Goal: Task Accomplishment & Management: Complete application form

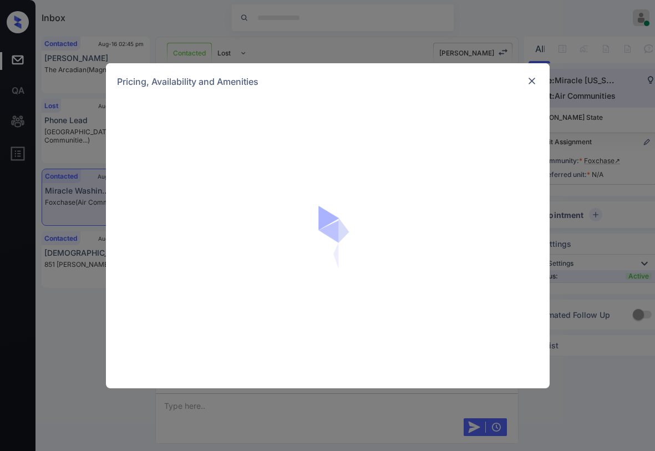
scroll to position [977, 0]
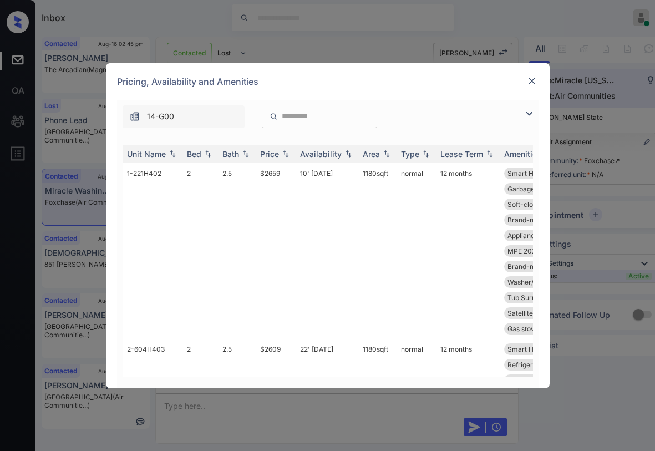
click at [531, 114] on img at bounding box center [529, 113] width 13 height 13
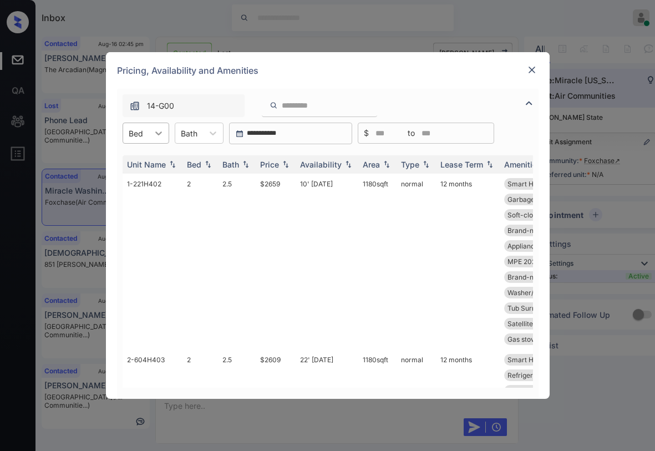
click at [158, 136] on icon at bounding box center [158, 133] width 11 height 11
click at [148, 156] on div "1" at bounding box center [146, 160] width 47 height 20
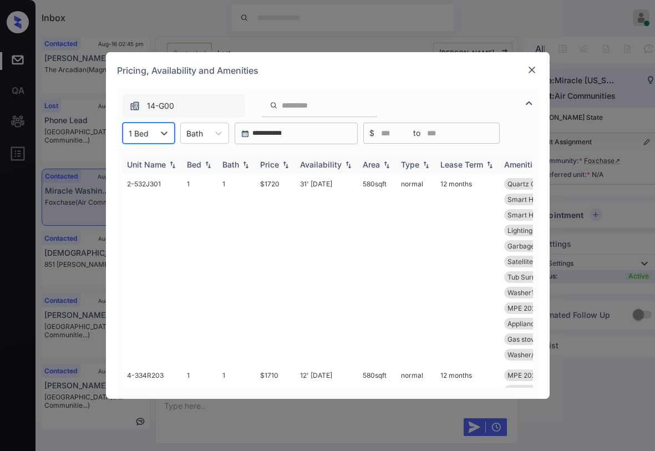
click at [280, 167] on img at bounding box center [285, 165] width 11 height 8
click at [280, 167] on img at bounding box center [285, 164] width 11 height 8
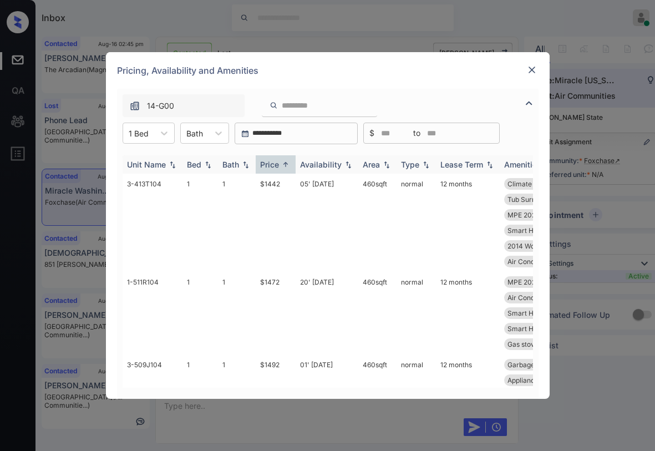
click at [280, 167] on img at bounding box center [285, 164] width 11 height 8
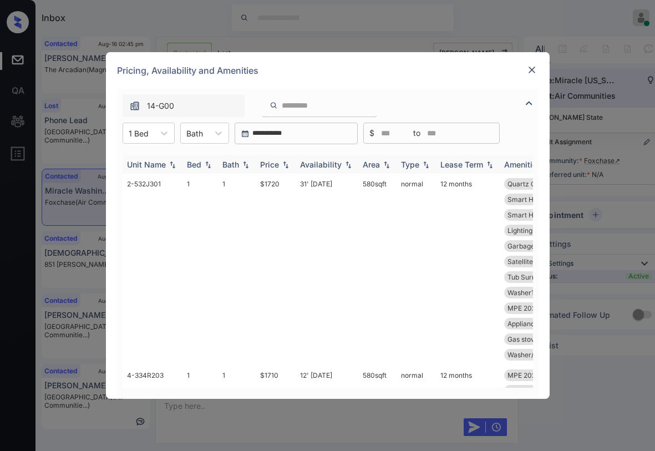
click at [280, 167] on img at bounding box center [285, 165] width 11 height 8
click at [280, 167] on img at bounding box center [285, 164] width 11 height 8
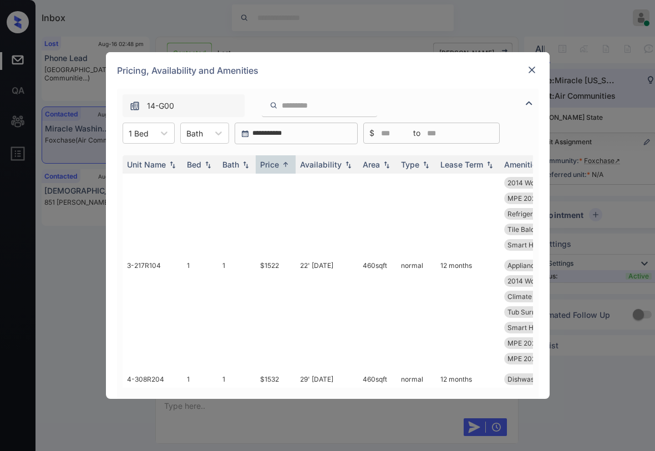
scroll to position [8, 0]
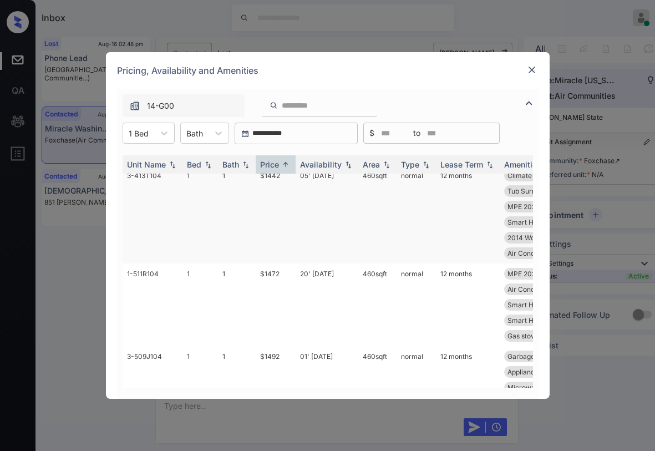
click at [269, 188] on td "$1442" at bounding box center [276, 214] width 40 height 98
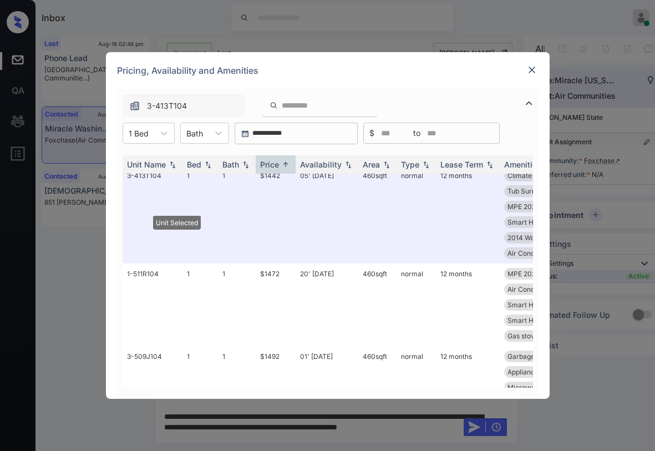
scroll to position [0, 0]
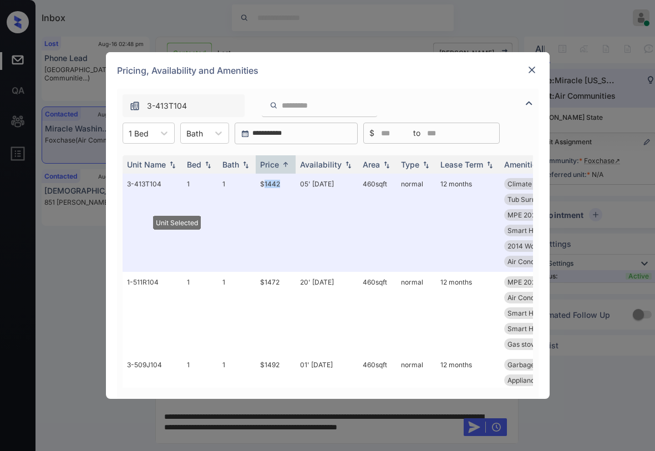
click at [531, 64] on div at bounding box center [532, 69] width 13 height 13
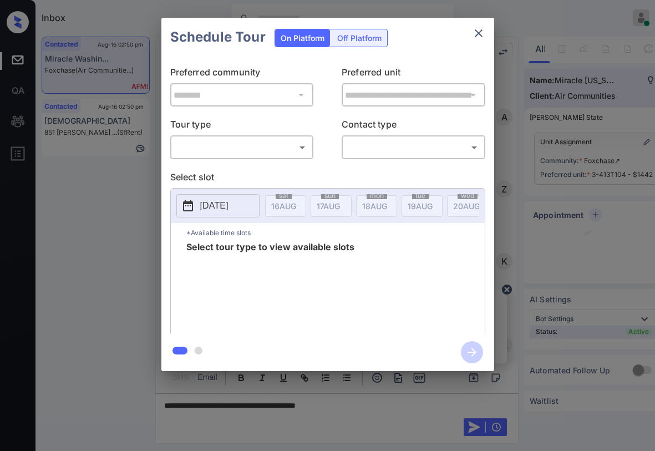
scroll to position [977, 0]
click at [211, 159] on div "​ ​" at bounding box center [242, 147] width 144 height 24
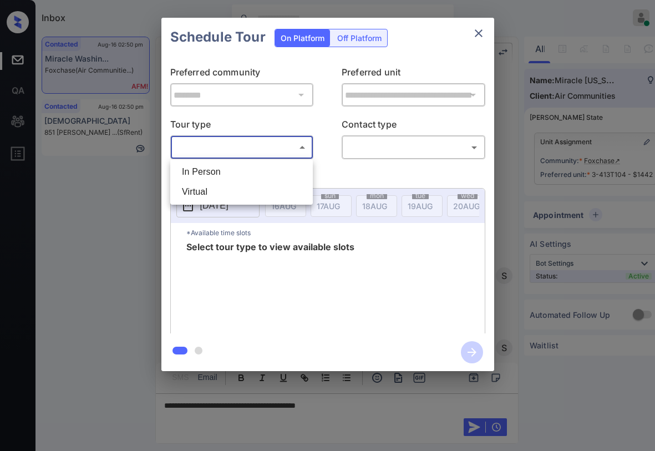
click at [212, 146] on body "Inbox Paolo Gabriel Online Set yourself offline Set yourself on break Profile S…" at bounding box center [327, 225] width 655 height 451
click at [213, 168] on li "In Person" at bounding box center [241, 172] width 137 height 20
type input "********"
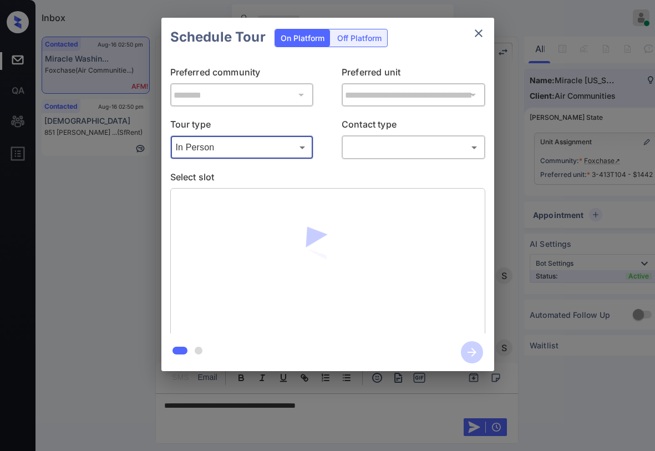
drag, startPoint x: 433, startPoint y: 161, endPoint x: 424, endPoint y: 144, distance: 18.9
click at [433, 160] on div "**********" at bounding box center [328, 195] width 333 height 277
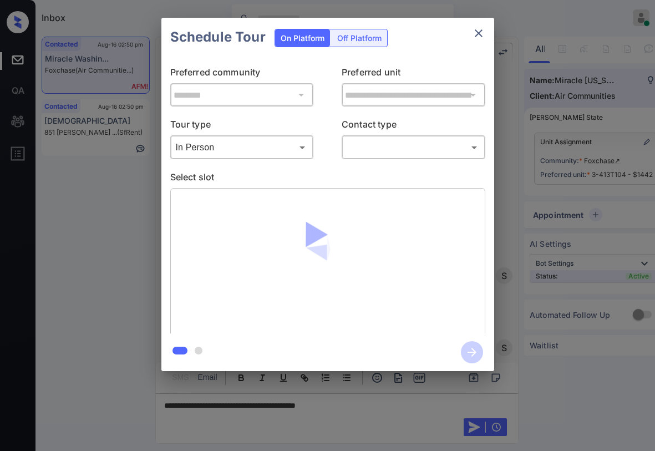
click at [423, 142] on body "Inbox Paolo Gabriel Online Set yourself offline Set yourself on break Profile S…" at bounding box center [327, 225] width 655 height 451
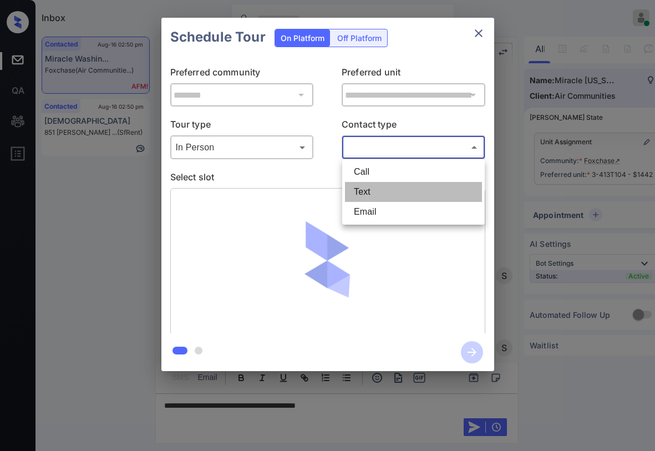
click at [391, 189] on li "Text" at bounding box center [413, 192] width 137 height 20
type input "****"
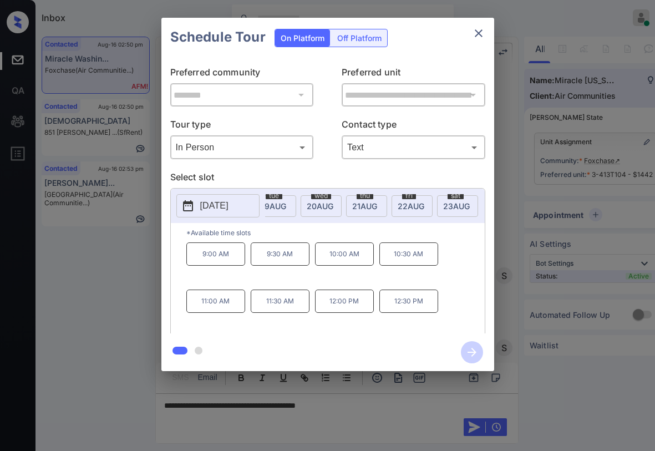
scroll to position [0, 171]
click at [125, 206] on span "23 AUG" at bounding box center [112, 205] width 25 height 9
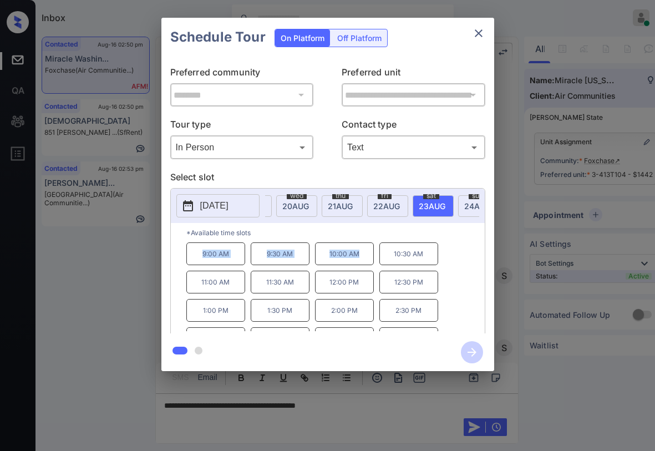
drag, startPoint x: 198, startPoint y: 257, endPoint x: 362, endPoint y: 261, distance: 164.3
click at [362, 261] on div "9:00 AM 9:30 AM 10:00 AM 10:30 AM 11:00 AM 11:30 AM 12:00 PM 12:30 PM 1:00 PM 1…" at bounding box center [335, 287] width 299 height 89
click at [487, 32] on button "close" at bounding box center [479, 33] width 22 height 22
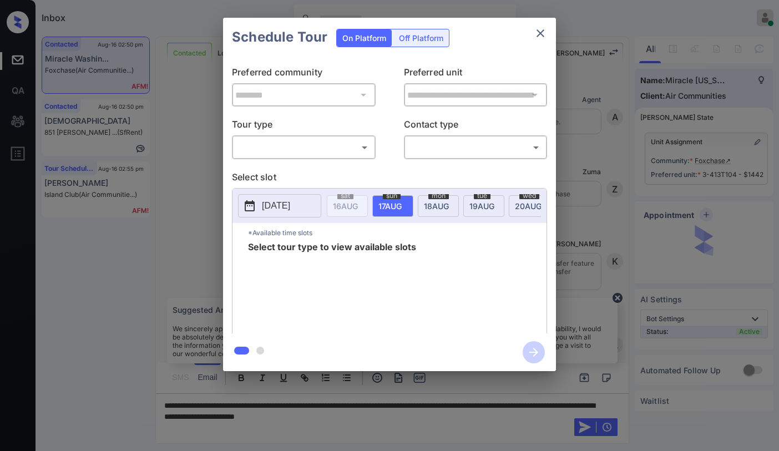
scroll to position [938, 0]
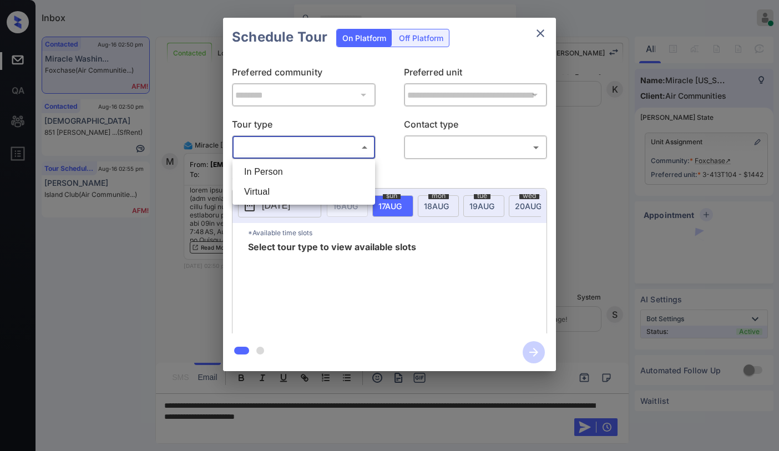
click at [269, 148] on body "Inbox Paolo Gabriel Online Set yourself offline Set yourself on break Profile S…" at bounding box center [389, 225] width 779 height 451
click at [276, 170] on li "In Person" at bounding box center [303, 172] width 137 height 20
type input "********"
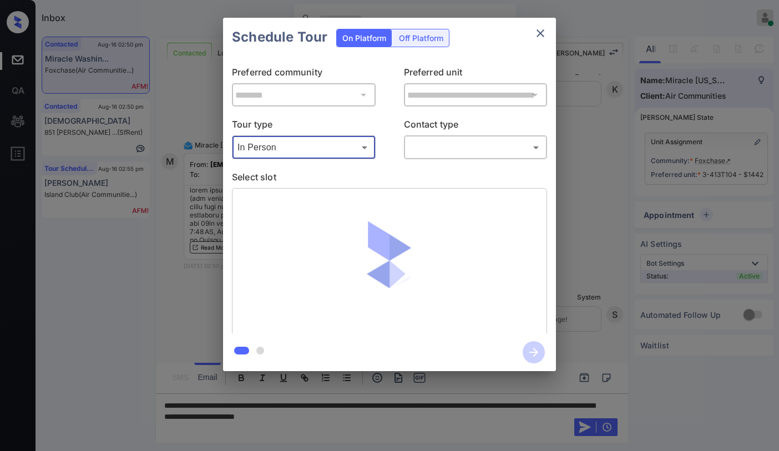
click at [483, 161] on div "**********" at bounding box center [389, 195] width 333 height 277
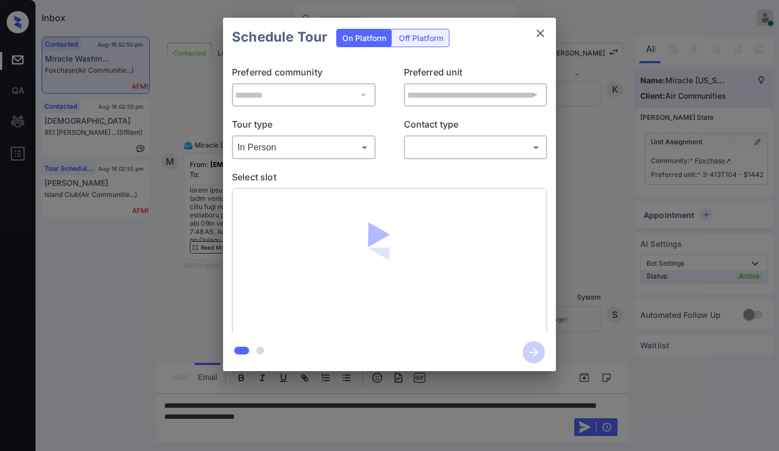
click at [481, 153] on body "Inbox Paolo Gabriel Online Set yourself offline Set yourself on break Profile S…" at bounding box center [389, 225] width 779 height 451
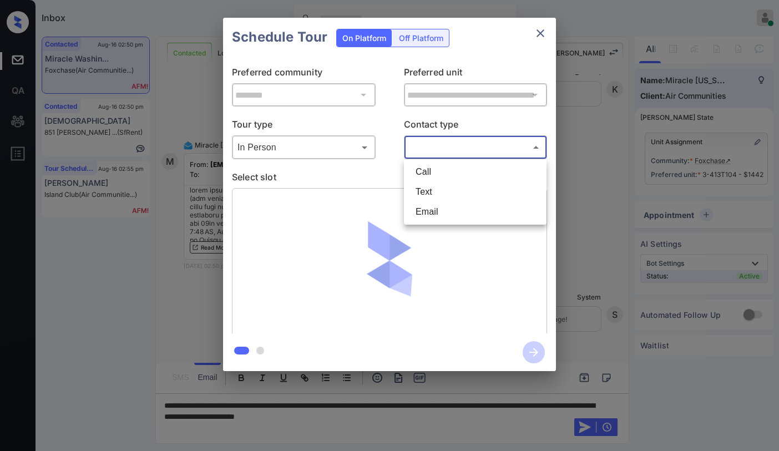
click at [453, 209] on li "Email" at bounding box center [475, 212] width 137 height 20
type input "*****"
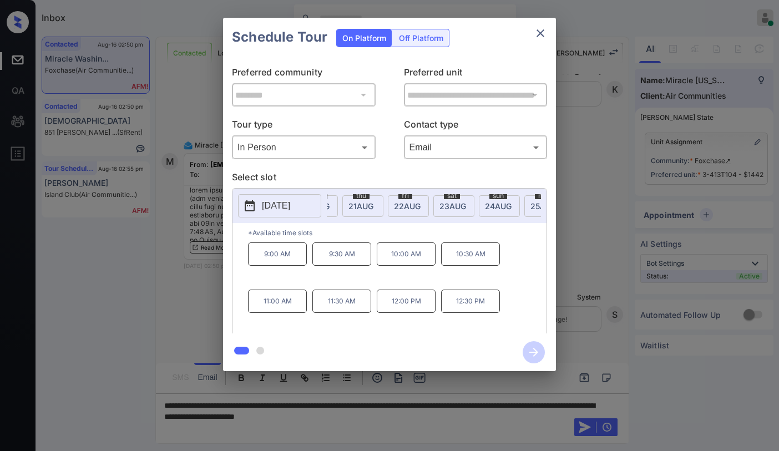
scroll to position [0, 220]
click at [435, 200] on div "sat 23 AUG" at bounding box center [446, 206] width 41 height 22
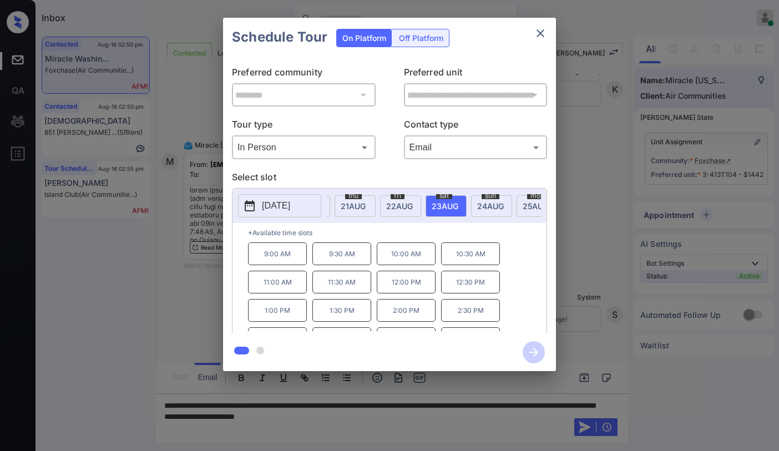
click at [538, 37] on icon "close" at bounding box center [540, 33] width 13 height 13
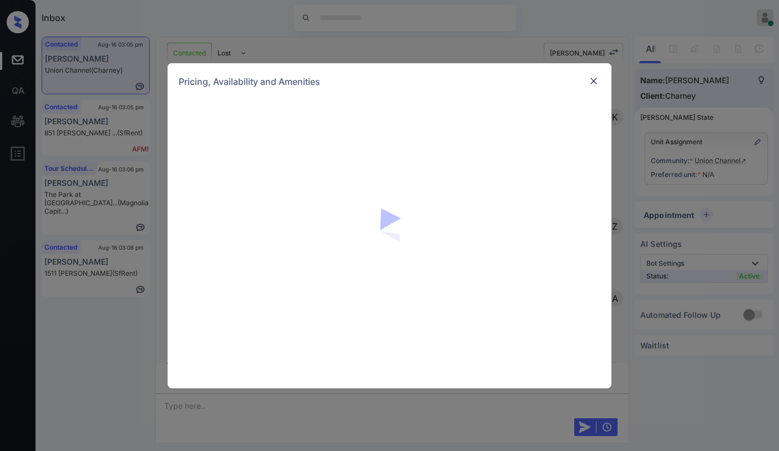
scroll to position [2477, 0]
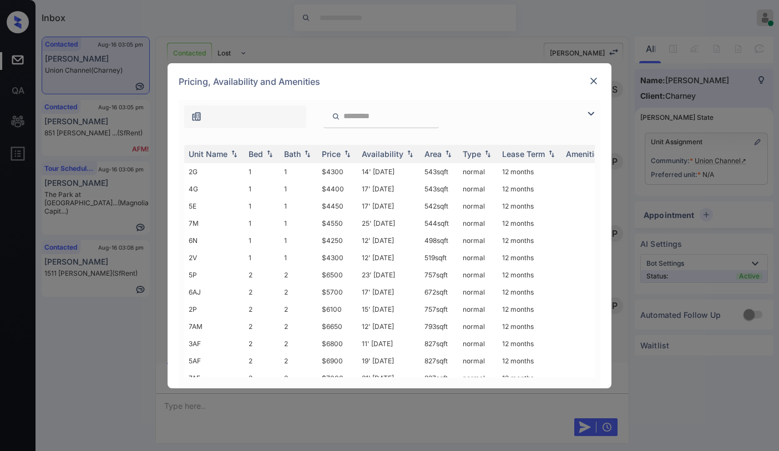
click at [591, 114] on img at bounding box center [590, 113] width 13 height 13
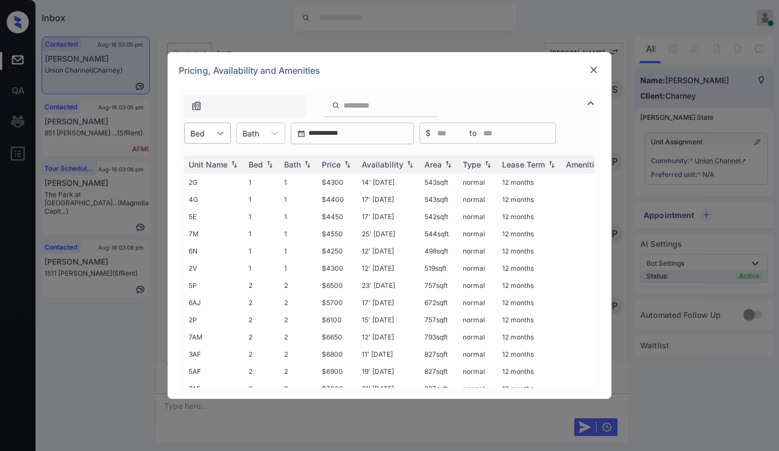
click at [215, 135] on icon at bounding box center [220, 133] width 11 height 11
click at [206, 161] on div "1" at bounding box center [207, 160] width 47 height 20
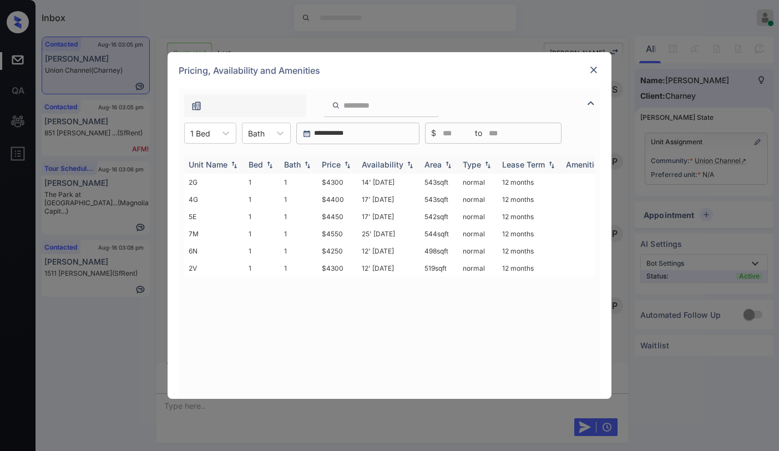
click at [337, 167] on div "Price" at bounding box center [331, 164] width 19 height 9
click at [336, 183] on td "$4250" at bounding box center [337, 182] width 40 height 17
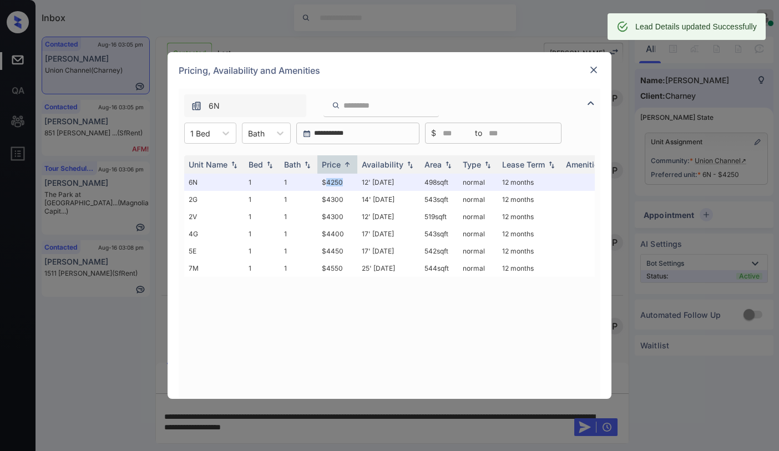
scroll to position [2549, 0]
click at [599, 70] on img at bounding box center [593, 69] width 11 height 11
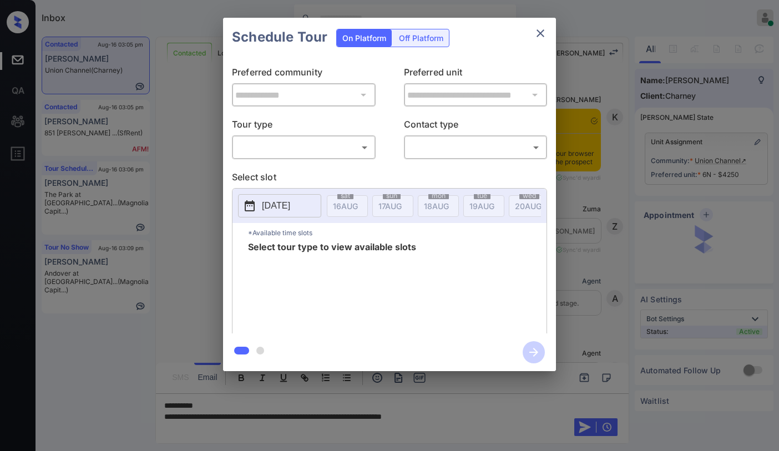
scroll to position [1994, 0]
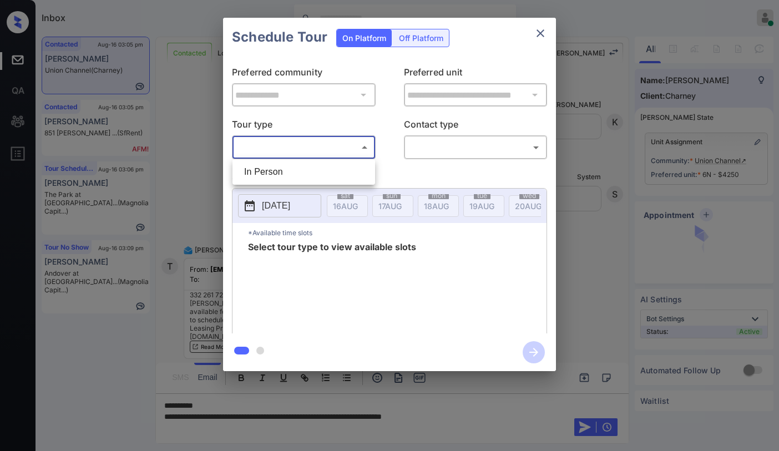
click at [337, 145] on body "Inbox [PERSON_NAME] Online Set yourself offline Set yourself on break Profile S…" at bounding box center [389, 225] width 779 height 451
click at [341, 170] on li "In Person" at bounding box center [303, 172] width 137 height 20
type input "********"
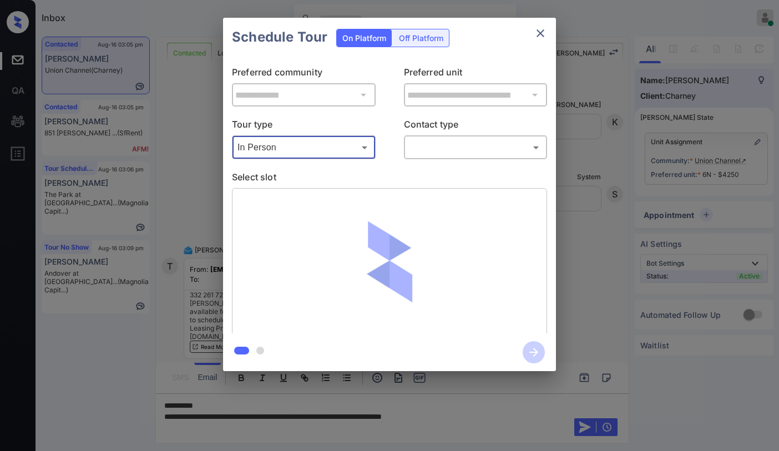
click at [402, 141] on div "Tour type In Person ******** ​ Contact type ​ ​" at bounding box center [389, 139] width 315 height 42
click at [415, 141] on body "Inbox [PERSON_NAME] Online Set yourself offline Set yourself on break Profile S…" at bounding box center [389, 225] width 779 height 451
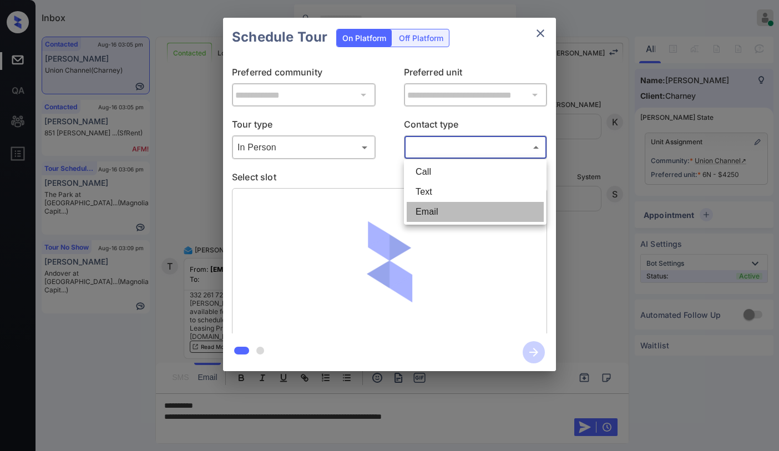
click at [440, 213] on li "Email" at bounding box center [475, 212] width 137 height 20
type input "*****"
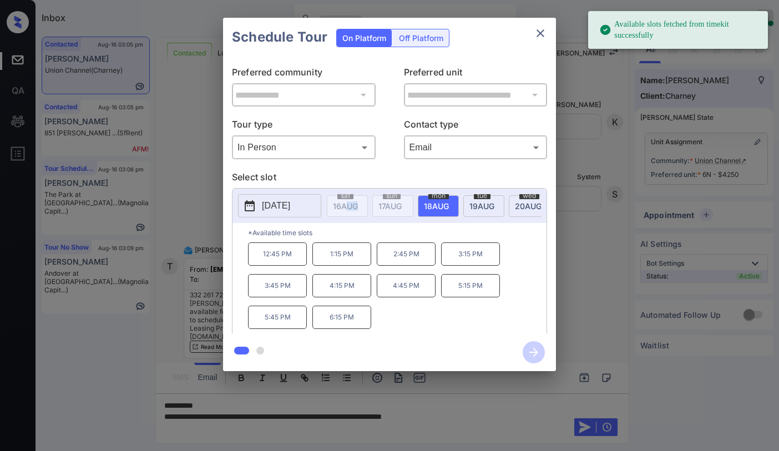
drag, startPoint x: 345, startPoint y: 224, endPoint x: 356, endPoint y: 224, distance: 11.1
click at [356, 218] on div "sat 16 AUG sun 17 AUG mon 18 AUG tue 19 AUG wed 20 AUG thu 21 AUG fri 22 AUG sa…" at bounding box center [434, 205] width 214 height 23
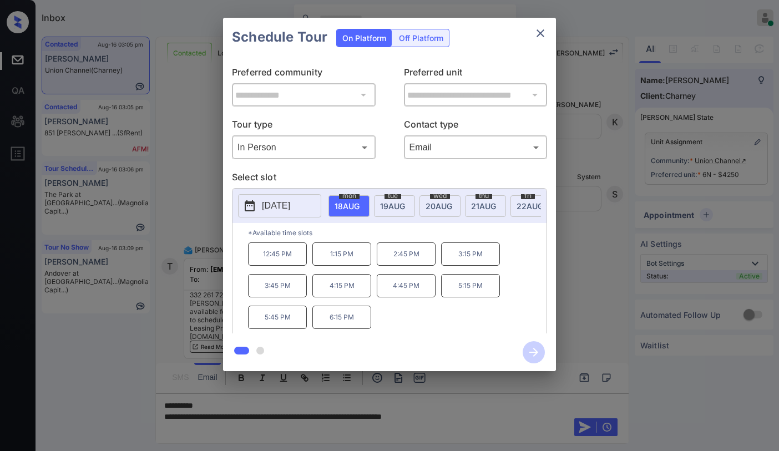
scroll to position [0, 98]
click at [260, 202] on span "20 AUG" at bounding box center [247, 205] width 25 height 9
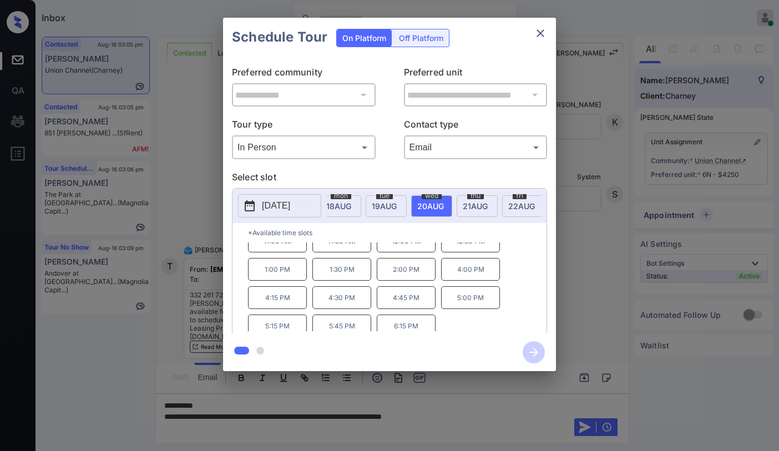
scroll to position [19, 0]
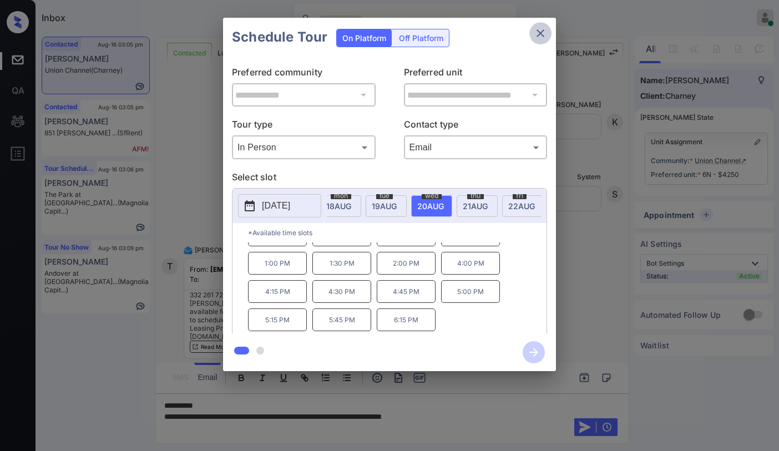
click at [537, 39] on icon "close" at bounding box center [540, 33] width 13 height 13
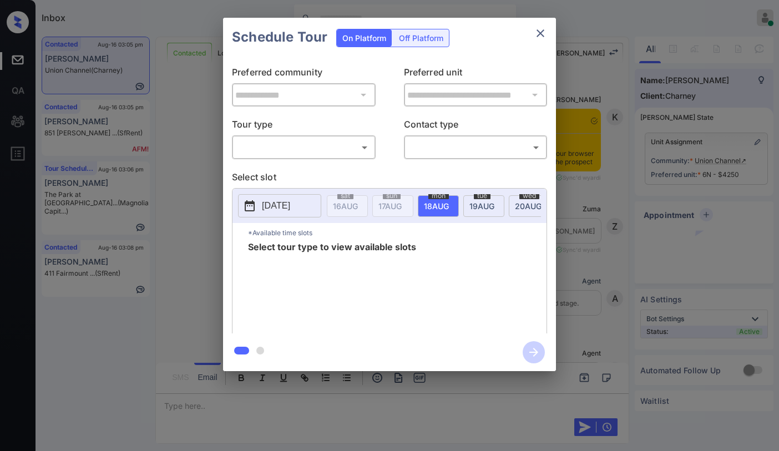
scroll to position [2549, 0]
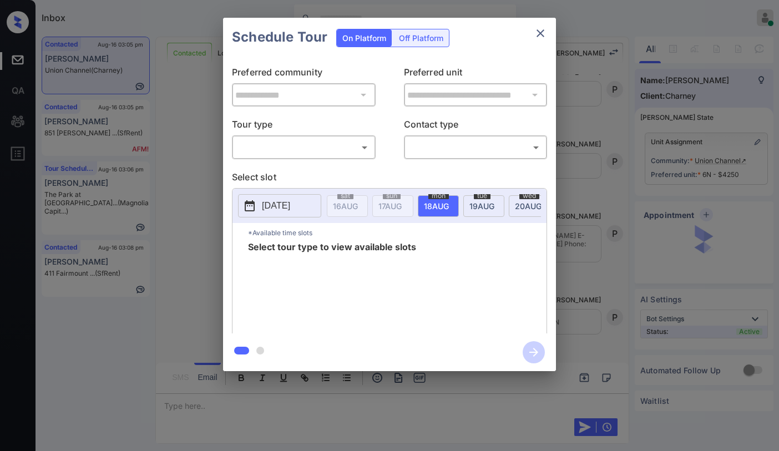
click at [306, 156] on body "Inbox Paolo Gabriel Online Set yourself offline Set yourself on break Profile S…" at bounding box center [389, 225] width 779 height 451
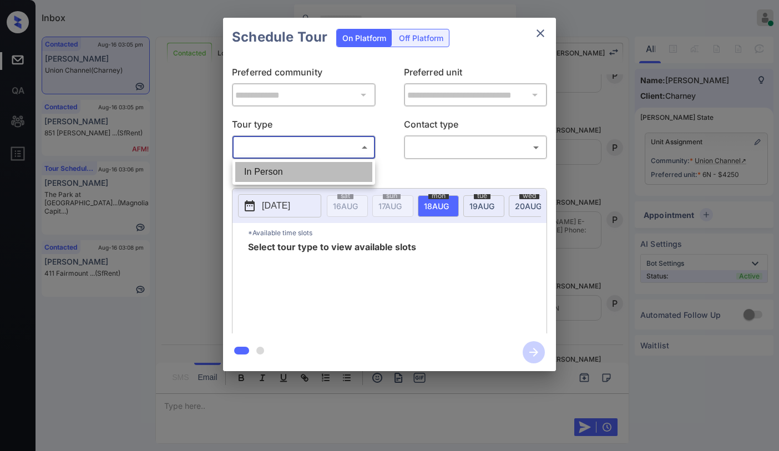
click at [296, 176] on li "In Person" at bounding box center [303, 172] width 137 height 20
type input "********"
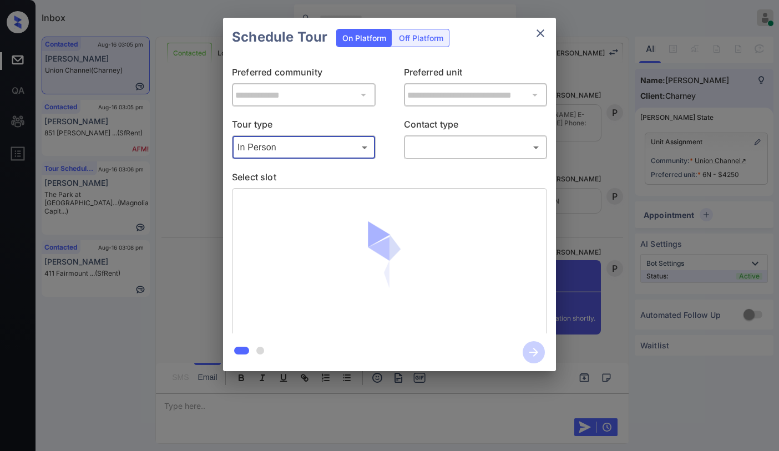
scroll to position [2670, 0]
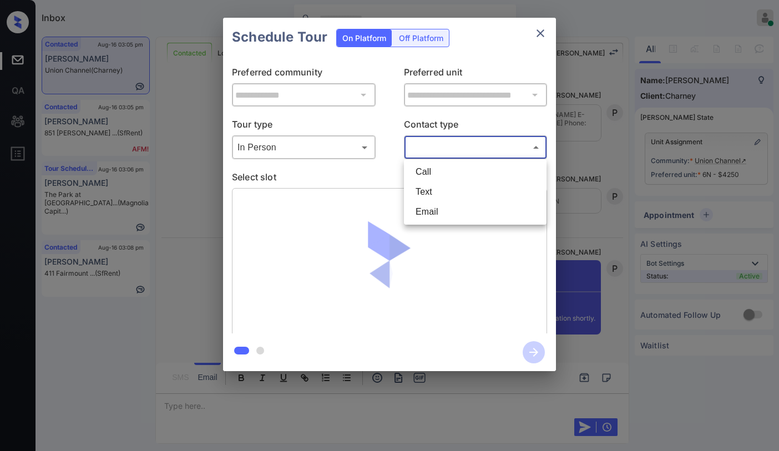
click at [440, 144] on body "Inbox Paolo Gabriel Online Set yourself offline Set yourself on break Profile S…" at bounding box center [389, 225] width 779 height 451
click at [449, 208] on li "Email" at bounding box center [475, 212] width 137 height 20
type input "*****"
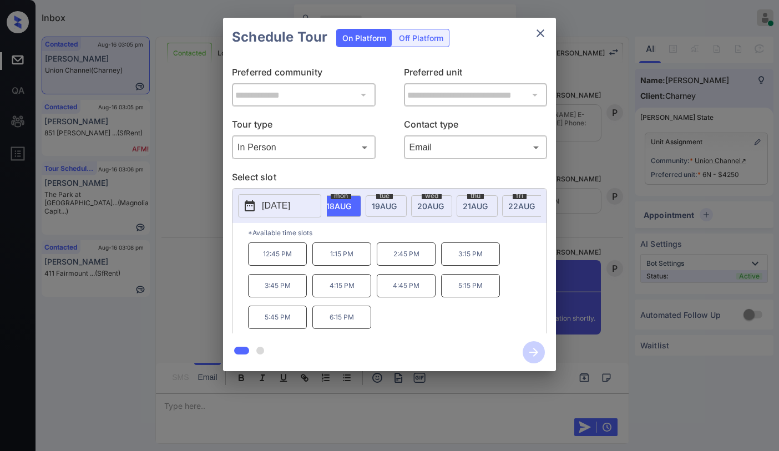
scroll to position [0, 106]
click at [248, 197] on span "wed" at bounding box center [239, 196] width 16 height 7
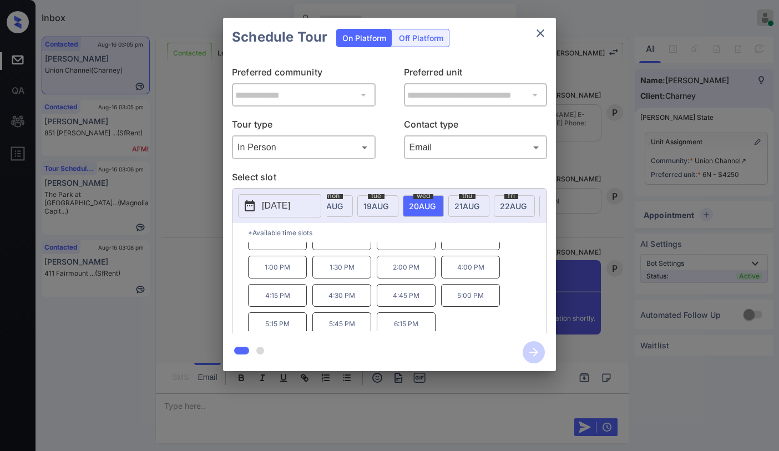
scroll to position [19, 0]
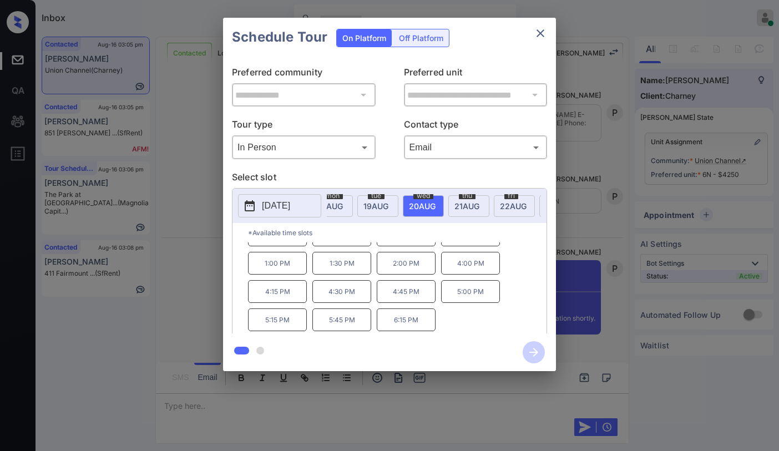
click at [417, 320] on p "6:15 PM" at bounding box center [406, 320] width 59 height 23
click at [532, 345] on icon "button" at bounding box center [534, 352] width 22 height 22
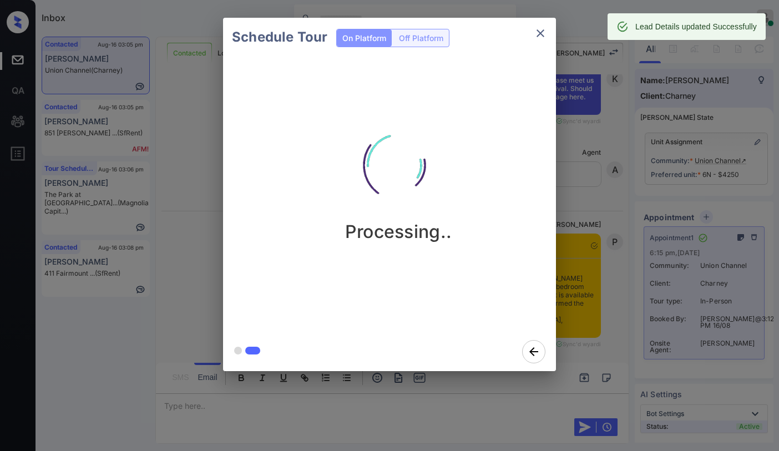
scroll to position [3114, 0]
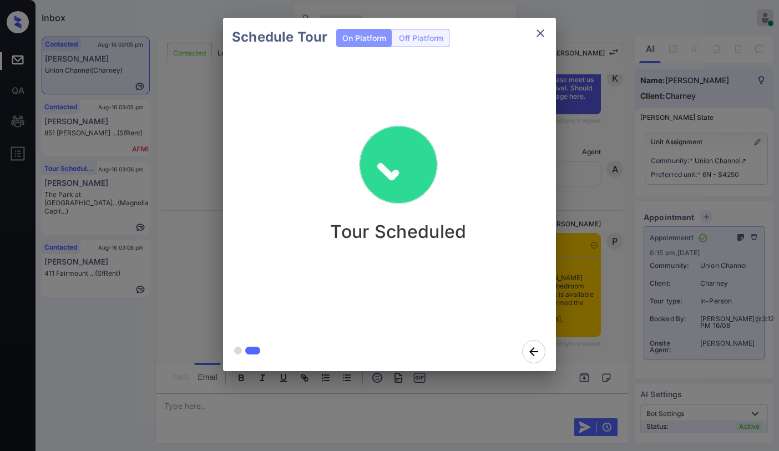
click at [539, 34] on icon "close" at bounding box center [540, 33] width 13 height 13
